Goal: Information Seeking & Learning: Learn about a topic

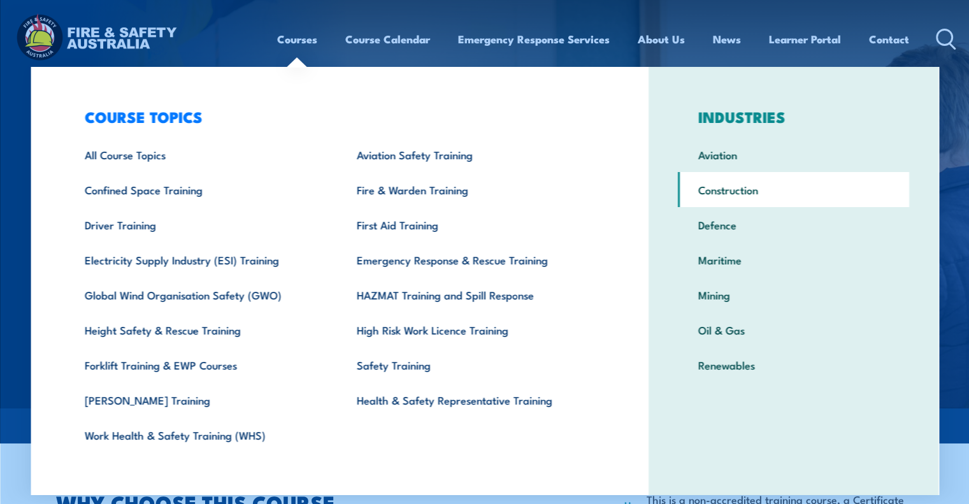
click at [708, 196] on link "Construction" at bounding box center [793, 189] width 231 height 35
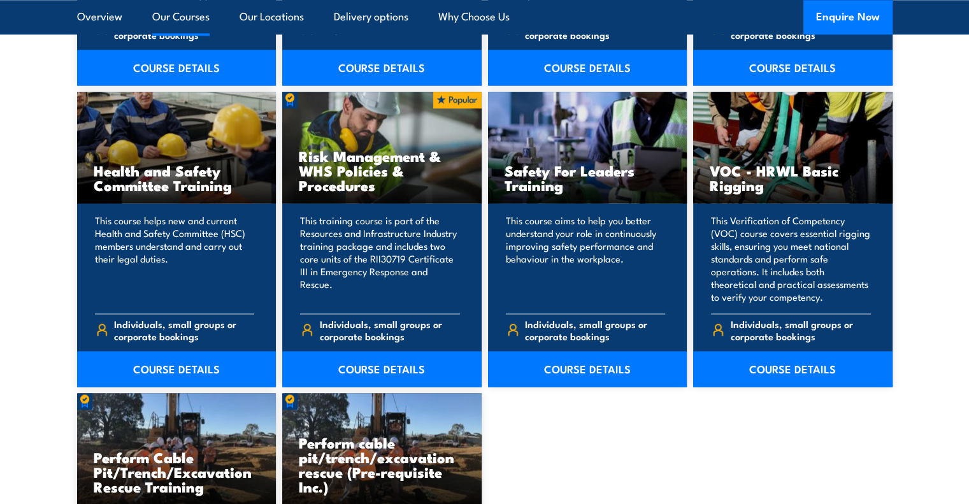
scroll to position [6370, 0]
